Goal: Transaction & Acquisition: Purchase product/service

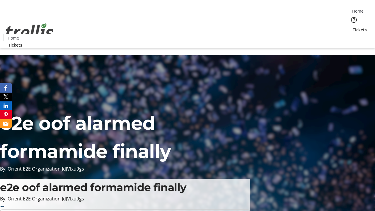
click at [353, 27] on span "Tickets" at bounding box center [360, 30] width 14 height 6
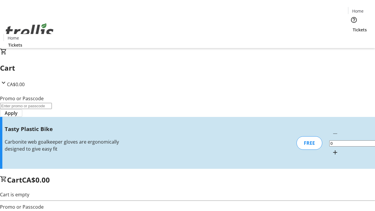
click at [332, 149] on mat-icon "Increment by one" at bounding box center [335, 152] width 7 height 7
type input "1"
